Goal: Task Accomplishment & Management: Manage account settings

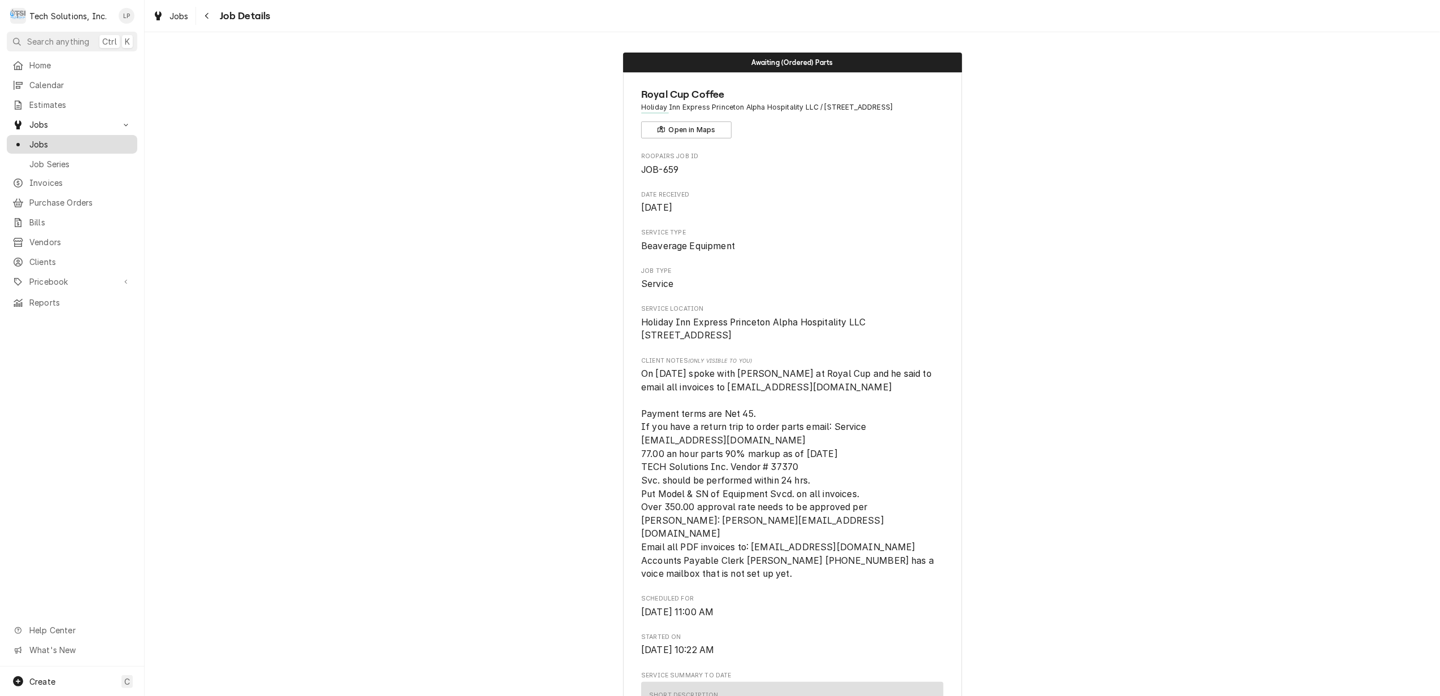
click at [37, 142] on span "Jobs" at bounding box center [80, 144] width 102 height 12
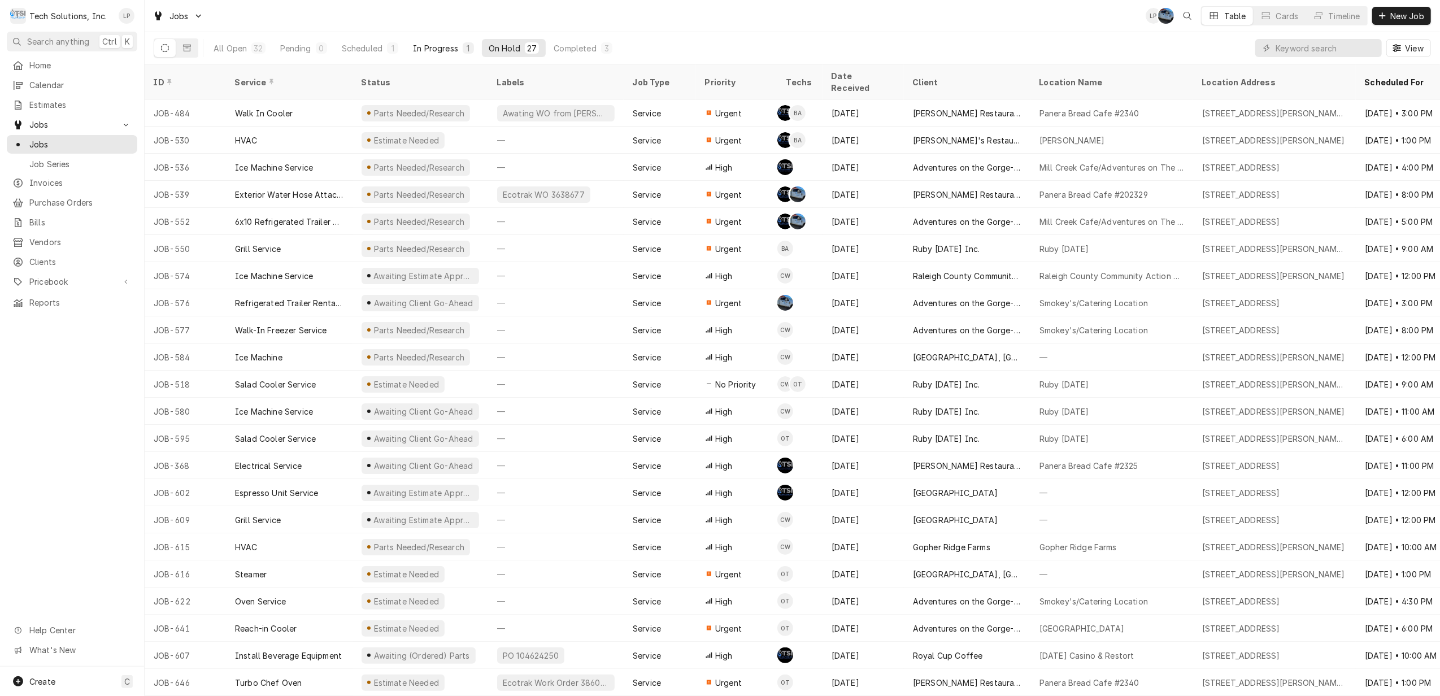
click at [422, 48] on div "In Progress" at bounding box center [435, 48] width 45 height 12
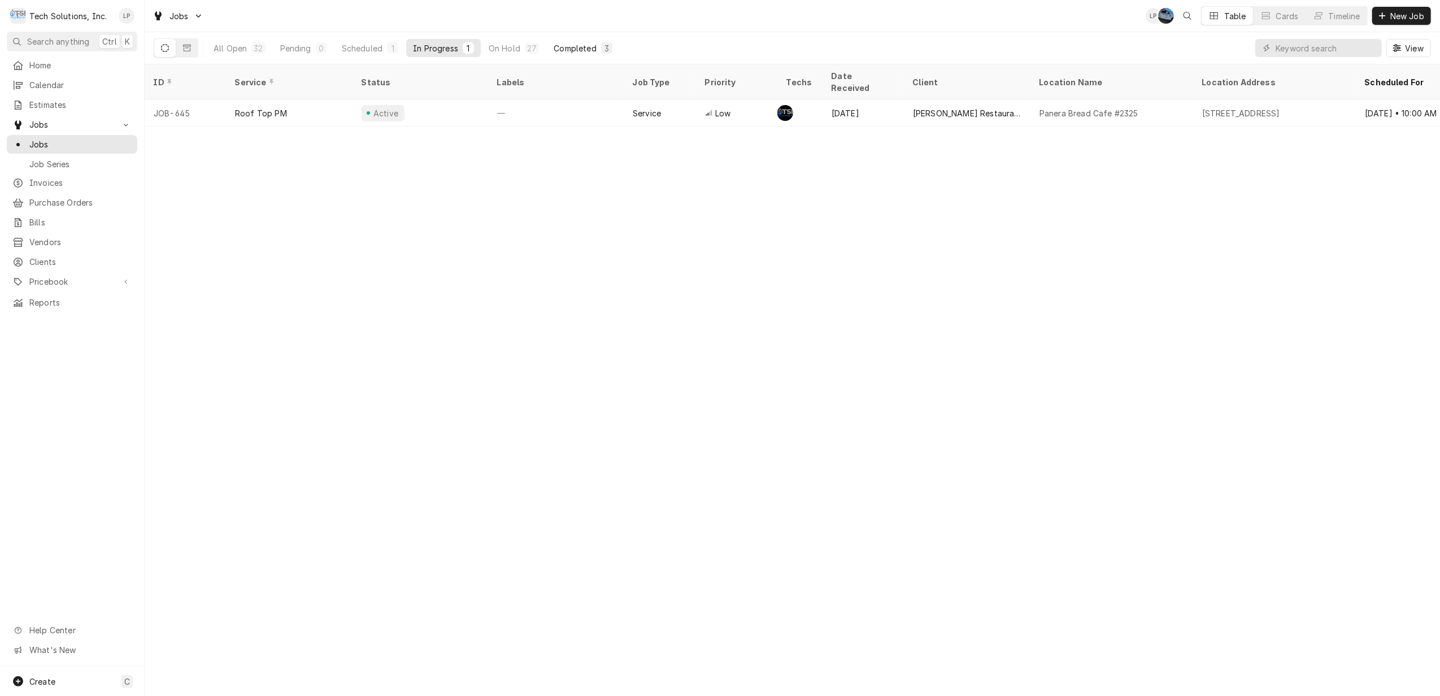
click at [575, 50] on div "Completed" at bounding box center [575, 48] width 42 height 12
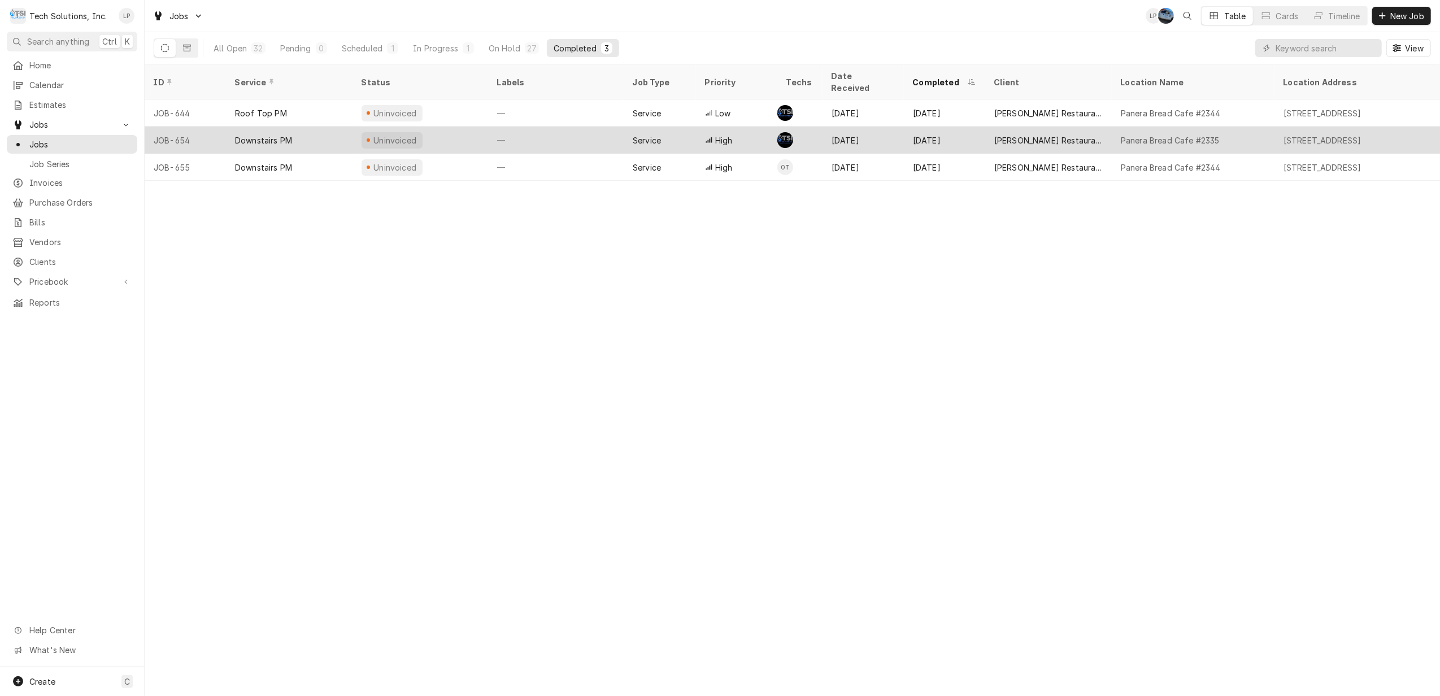
click at [444, 131] on div "Uninvoiced" at bounding box center [421, 140] width 136 height 27
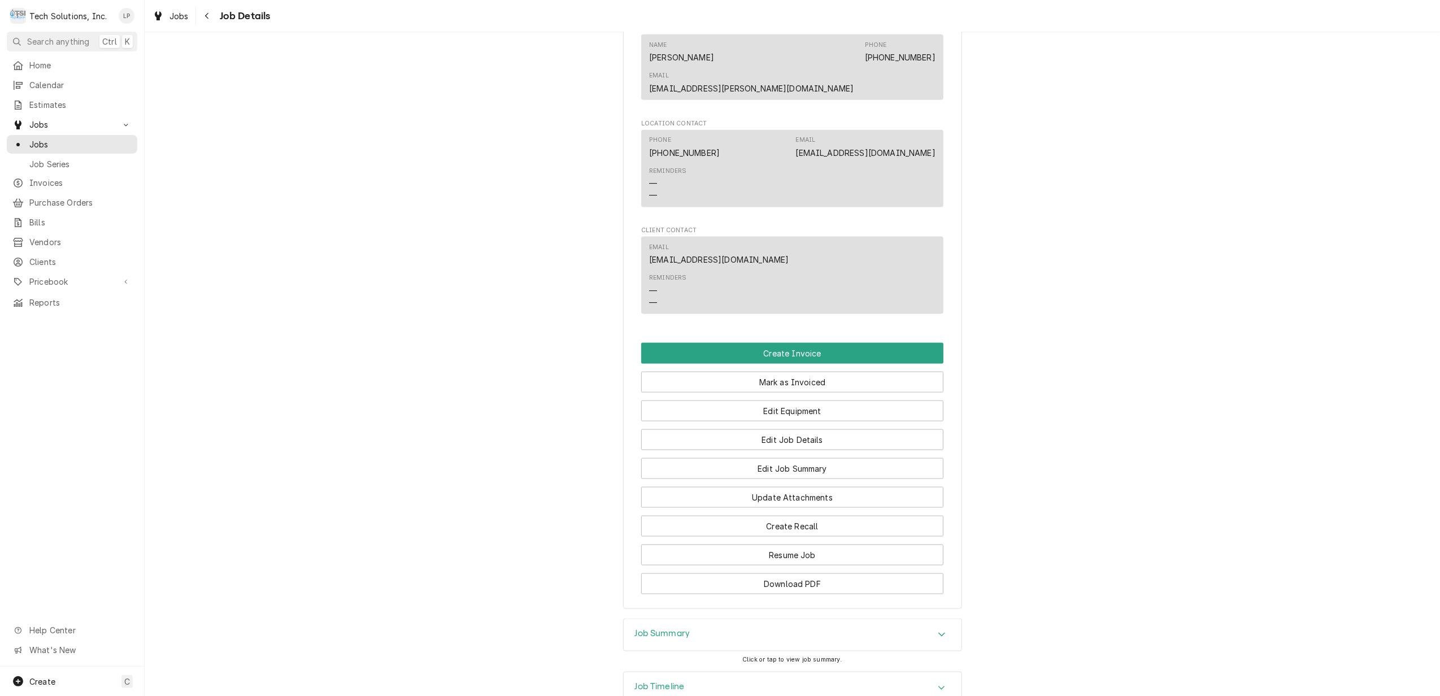
scroll to position [1506, 0]
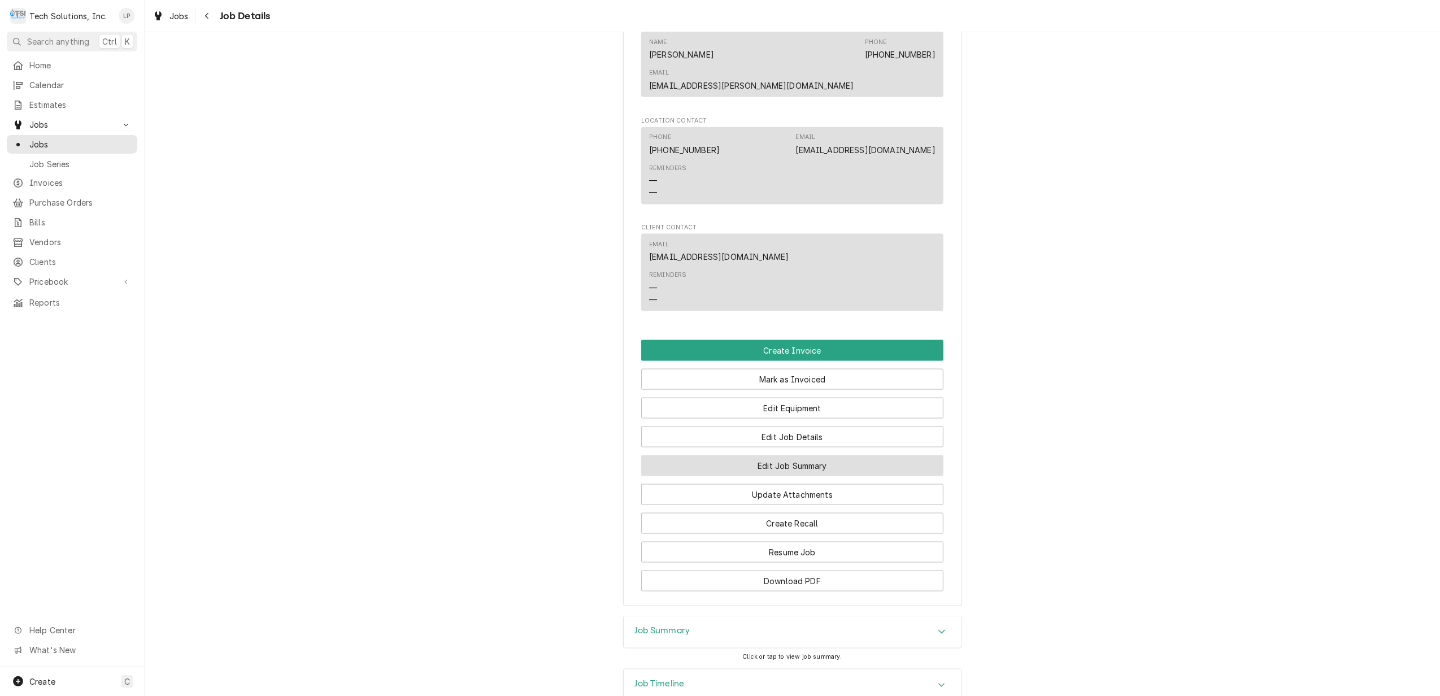
click at [841, 455] on button "Edit Job Summary" at bounding box center [792, 465] width 302 height 21
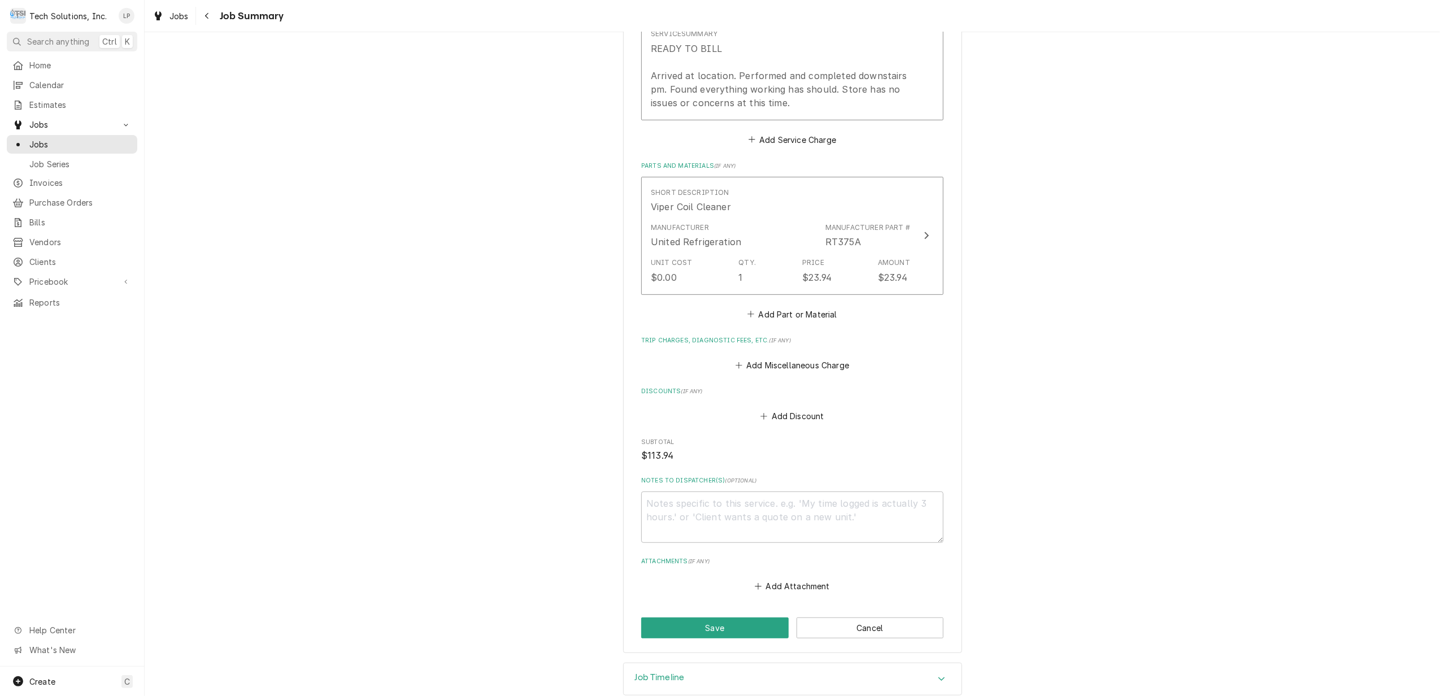
scroll to position [432, 0]
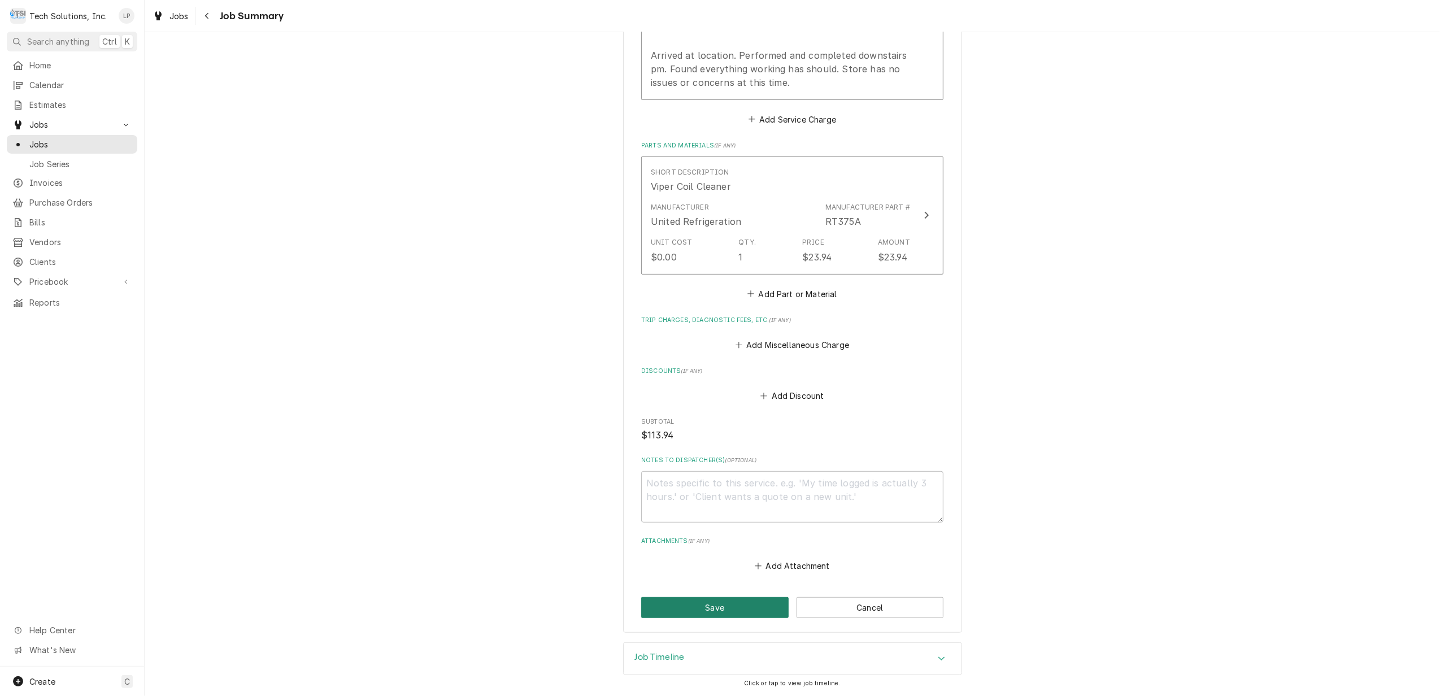
click at [715, 606] on button "Save" at bounding box center [714, 607] width 147 height 21
type textarea "x"
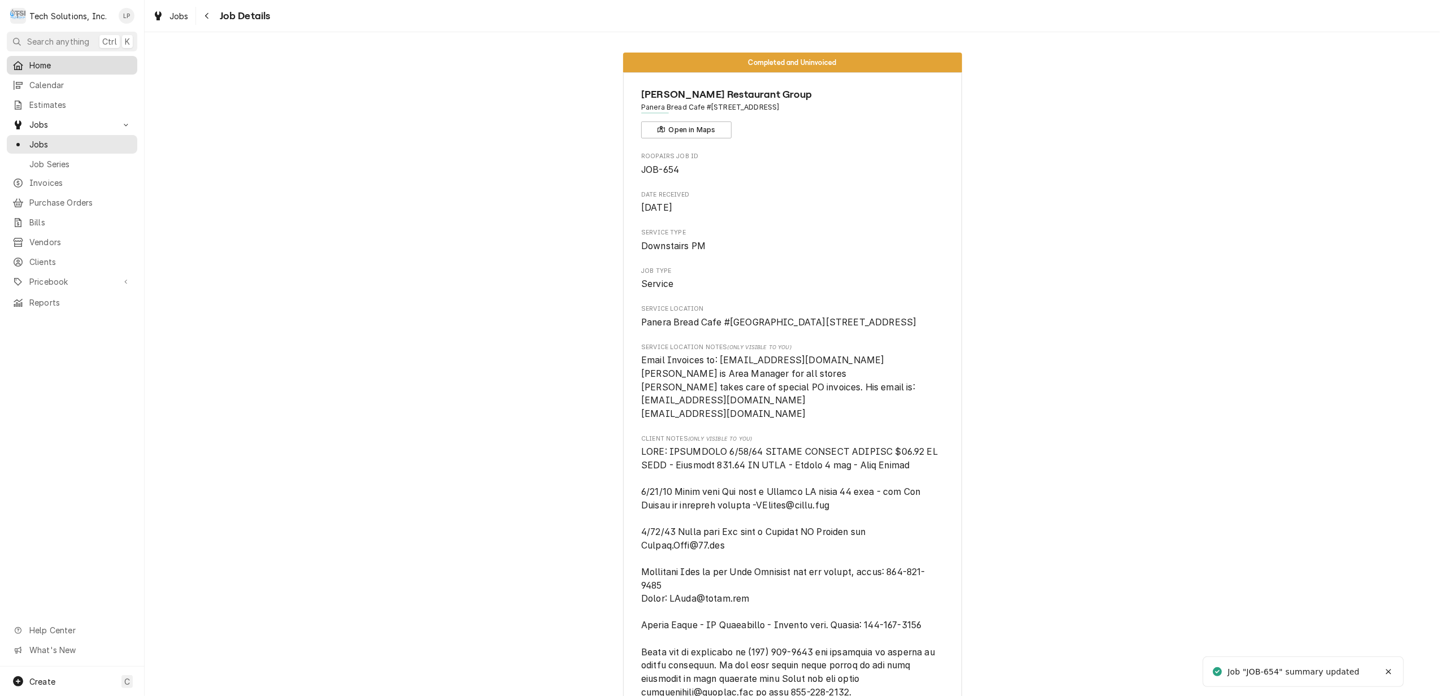
click at [37, 68] on span "Home" at bounding box center [80, 65] width 102 height 12
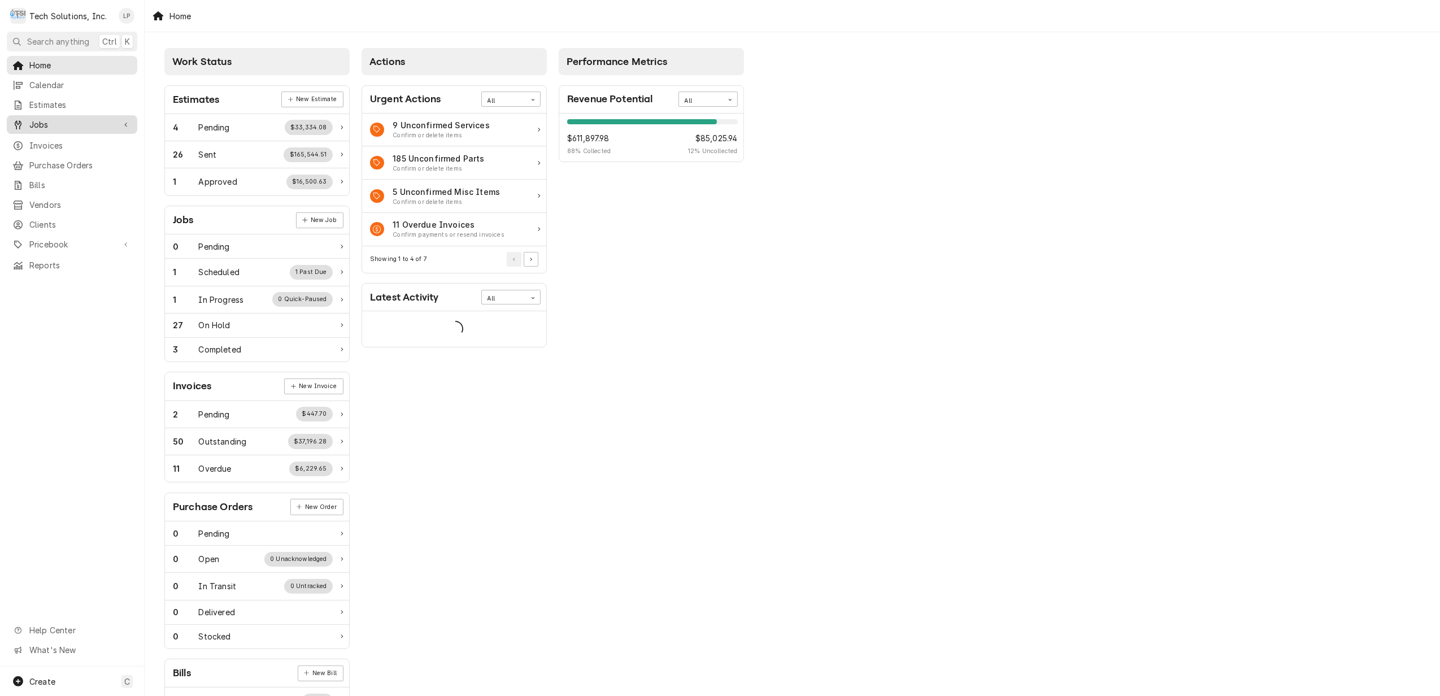
click at [41, 119] on span "Jobs" at bounding box center [71, 125] width 85 height 12
